Goal: Information Seeking & Learning: Find specific fact

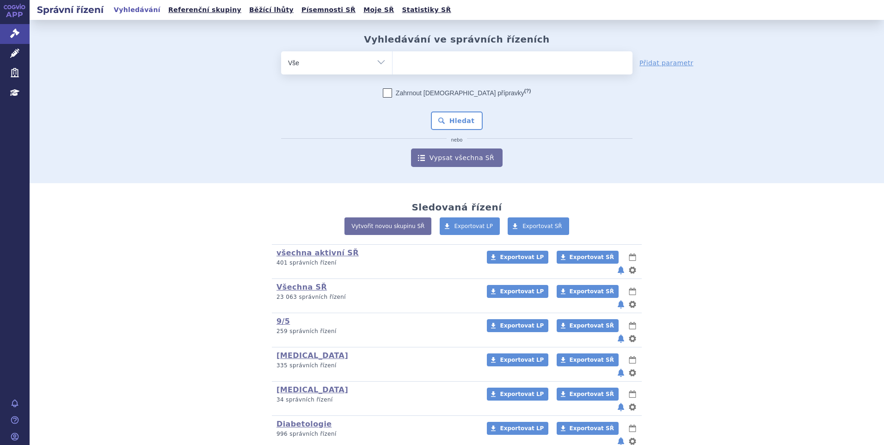
click at [567, 49] on div "Vyhledávání ve správních řízeních odstranit Vše Spisová značka Od" at bounding box center [457, 100] width 583 height 133
click at [561, 60] on ul at bounding box center [513, 60] width 240 height 19
click at [393, 60] on select at bounding box center [392, 62] width 0 height 23
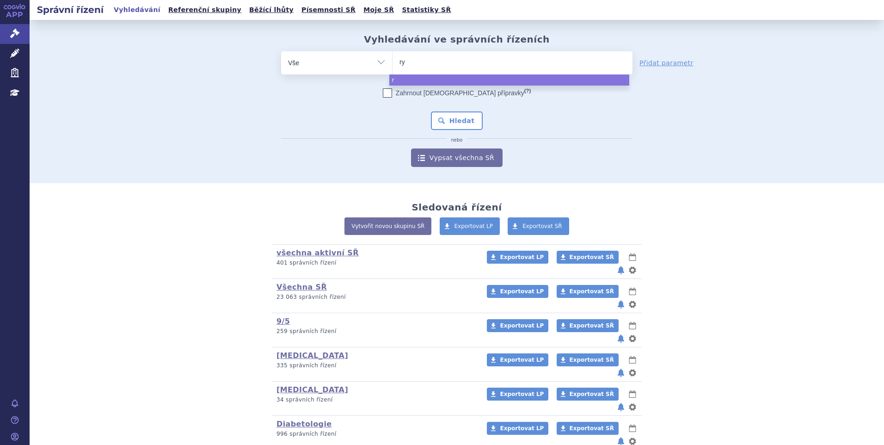
type input "ryb"
type input "rybl"
type input "ryb"
type input "rybel"
type input "rybelsu"
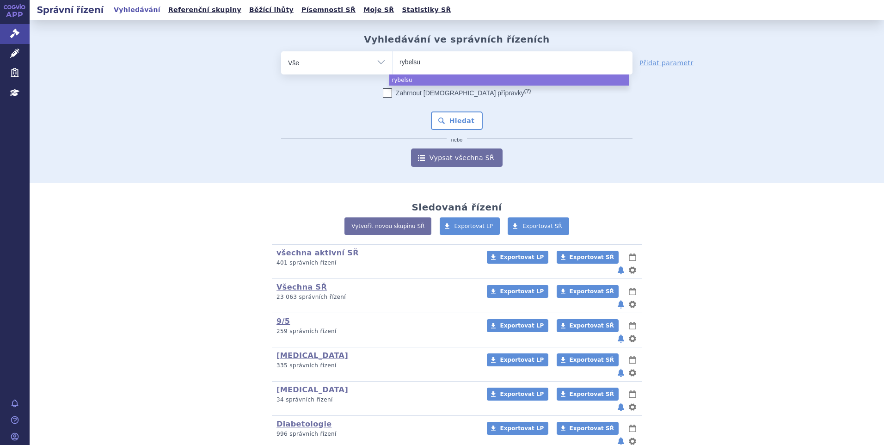
type input "rybelsus"
select select "rybelsus"
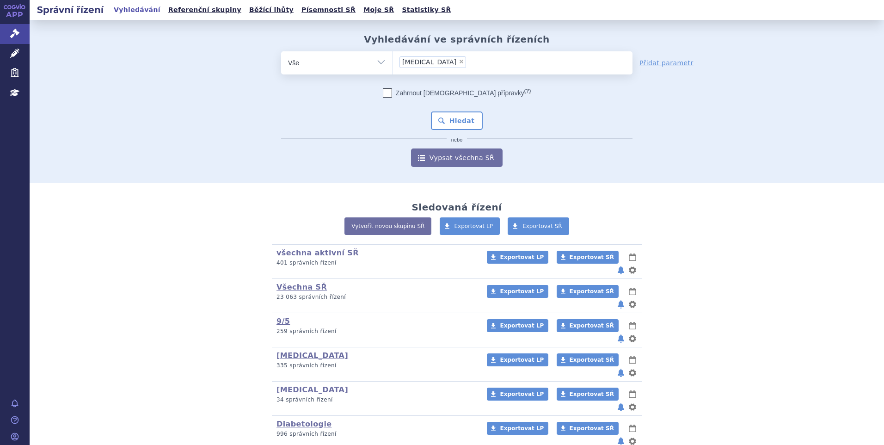
click at [440, 108] on div "Zahrnout bratrské přípravky (?) Hledat nebo Vypsat všechna SŘ" at bounding box center [457, 127] width 352 height 79
click at [442, 117] on button "Hledat" at bounding box center [457, 120] width 52 height 19
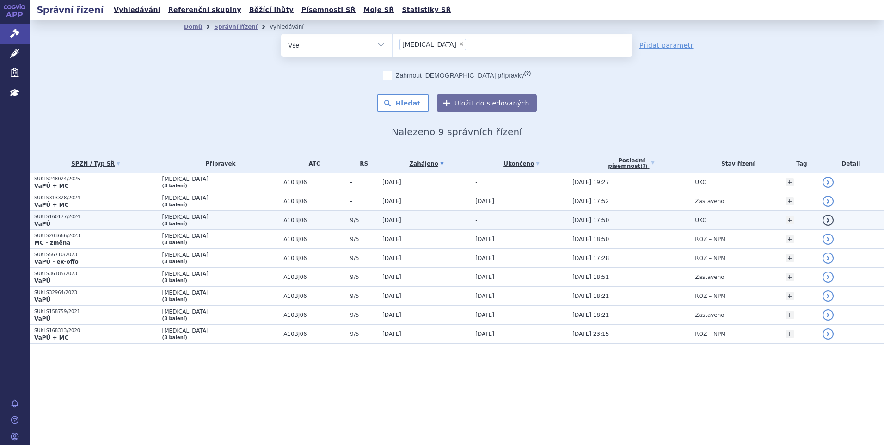
click at [61, 217] on p "SUKLS160177/2024" at bounding box center [96, 217] width 124 height 6
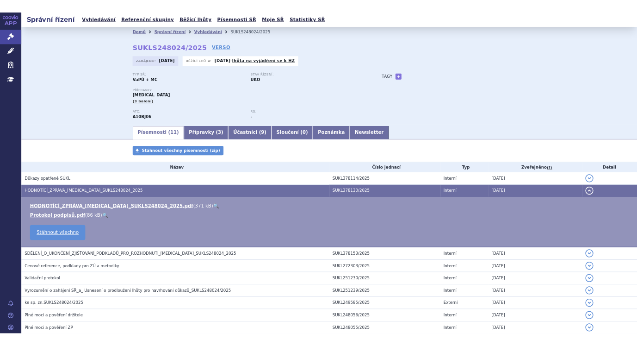
scroll to position [20, 0]
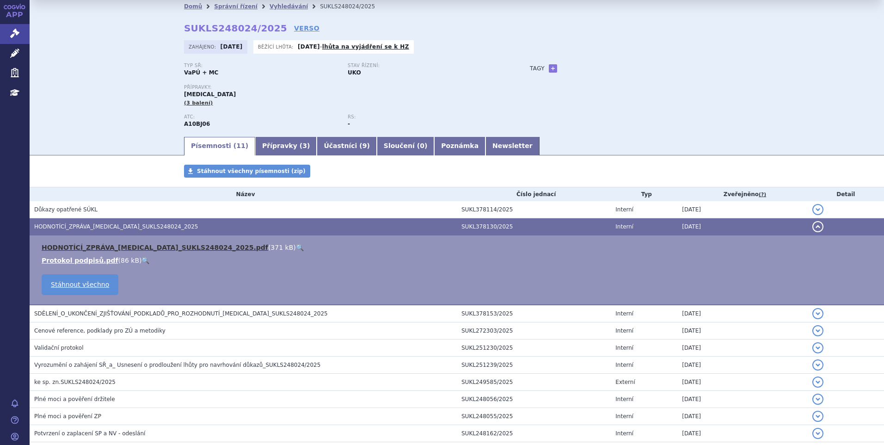
click at [130, 250] on link "HODNOTÍCÍ_ZPRÁVA_RYBELSUS_SUKLS248024_2025.pdf" at bounding box center [155, 247] width 227 height 7
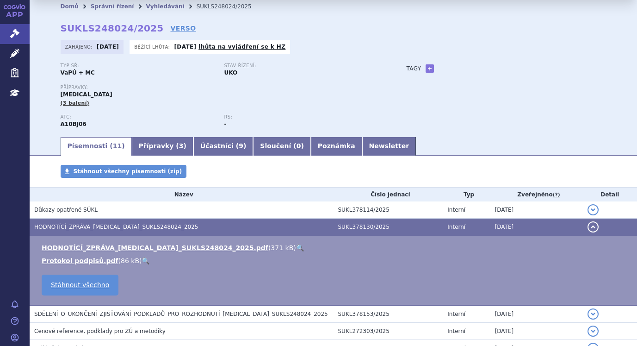
scroll to position [0, 0]
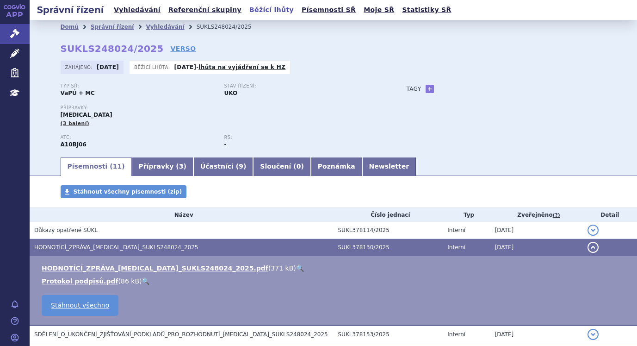
click at [250, 11] on link "Běžící lhůty" at bounding box center [272, 10] width 50 height 12
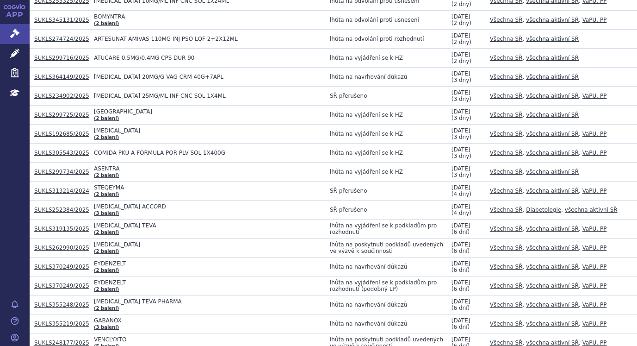
scroll to position [1850, 0]
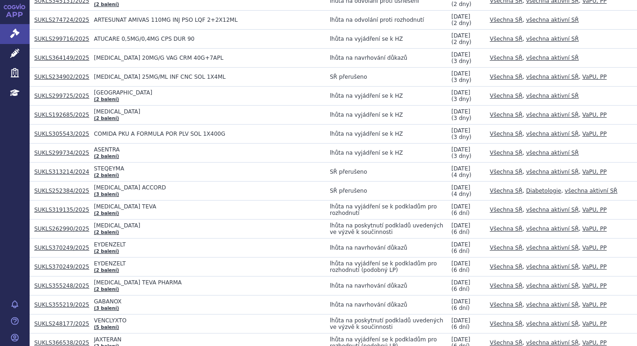
drag, startPoint x: 71, startPoint y: 223, endPoint x: 49, endPoint y: 229, distance: 22.2
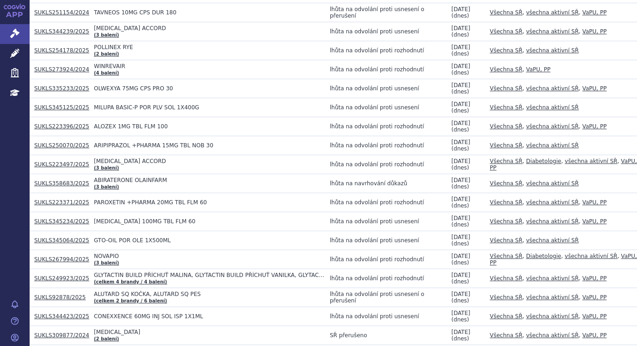
scroll to position [0, 0]
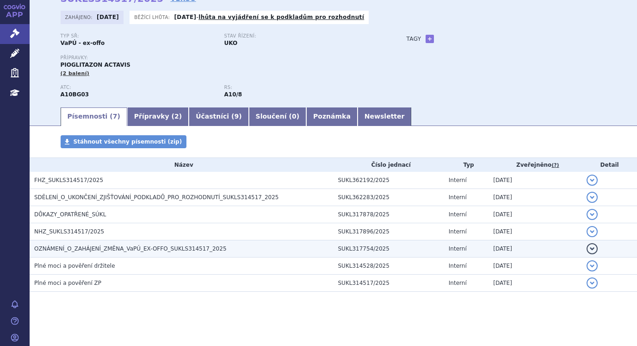
scroll to position [51, 0]
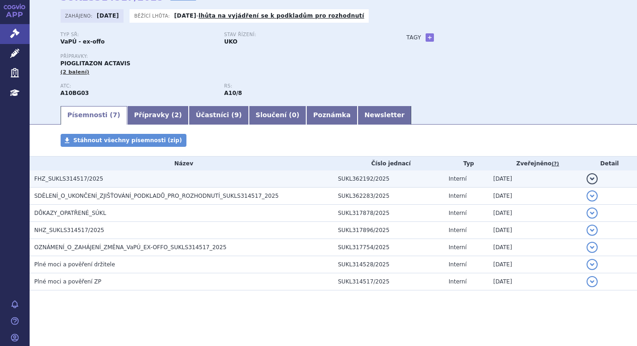
click at [78, 178] on span "FHZ_SUKLS314517/2025" at bounding box center [68, 178] width 69 height 6
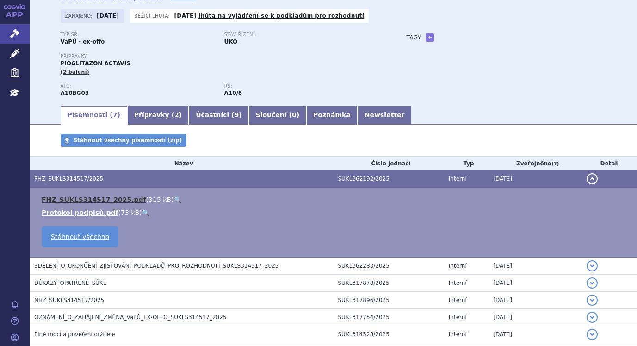
click at [79, 198] on link "FHZ_SUKLS314517_2025.pdf" at bounding box center [94, 199] width 105 height 7
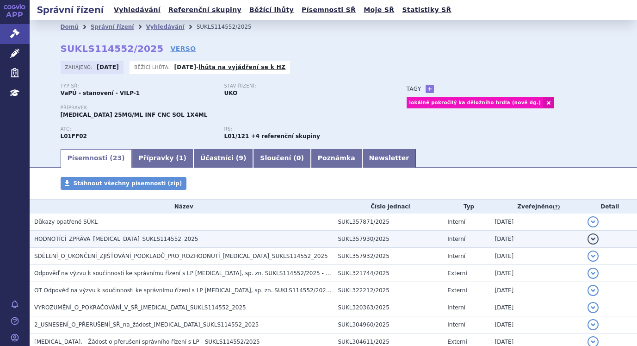
click at [123, 237] on span "HODNOTÍCÍ_ZPRÁVA_[MEDICAL_DATA]_SUKLS114552_2025" at bounding box center [116, 238] width 164 height 6
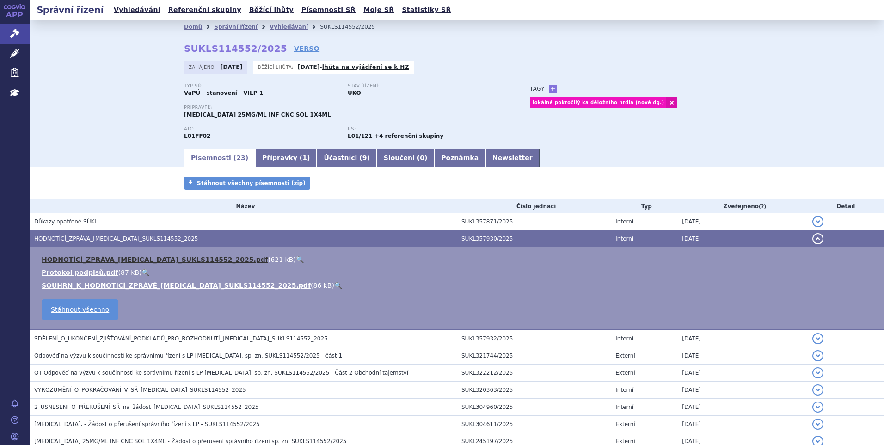
click at [152, 258] on link "HODNOTÍCÍ_ZPRÁVA_[MEDICAL_DATA]_SUKLS114552_2025.pdf" at bounding box center [155, 259] width 227 height 7
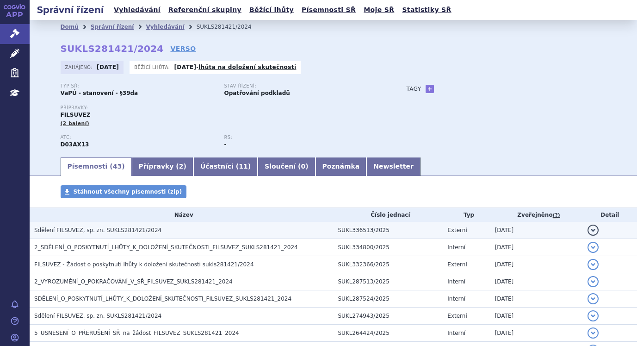
click at [73, 230] on span "Sdělení FILSUVEZ, sp. zn. SUKLS281421/2024" at bounding box center [97, 230] width 127 height 6
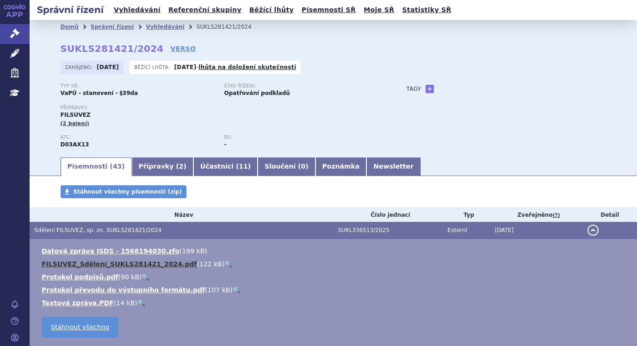
click at [92, 265] on link "FILSUVEZ_Sdělení_SUKLS281421_2024.pdf" at bounding box center [119, 263] width 155 height 7
click at [352, 104] on div "Typ SŘ: VaPÚ - stanovení - §39da Stav řízení: Opatřování podkladů" at bounding box center [224, 93] width 327 height 21
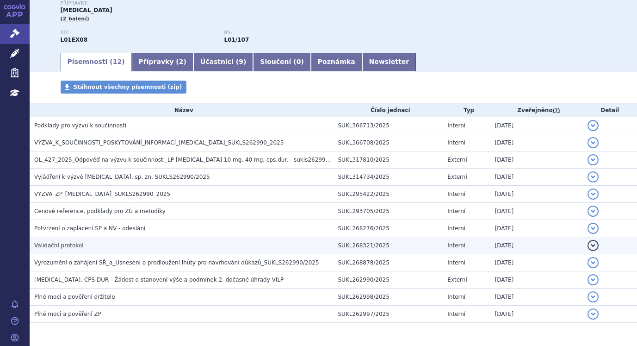
scroll to position [91, 0]
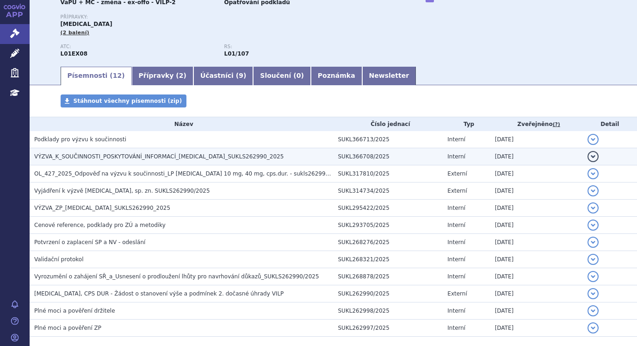
click at [151, 160] on span "VÝZVA_K_SOUČINNOSTI_POSKYTOVÁNÍ_INFORMACÍ_LENVIMA_SUKLS262990_2025" at bounding box center [158, 156] width 249 height 6
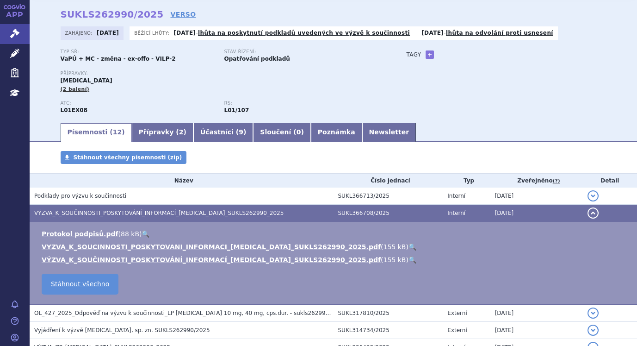
scroll to position [0, 0]
